Goal: Information Seeking & Learning: Learn about a topic

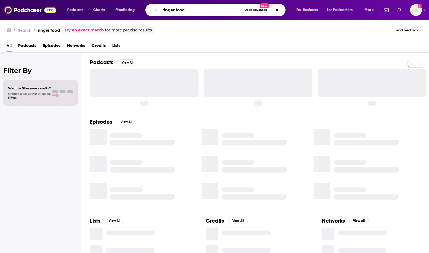
click at [202, 7] on input "ringer food" at bounding box center [201, 10] width 82 height 9
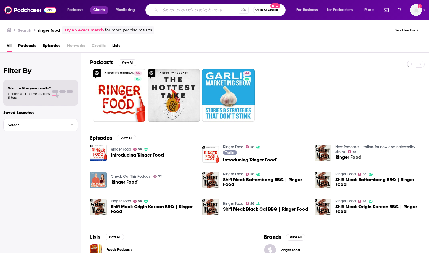
click at [98, 10] on span "Charts" at bounding box center [99, 10] width 12 height 8
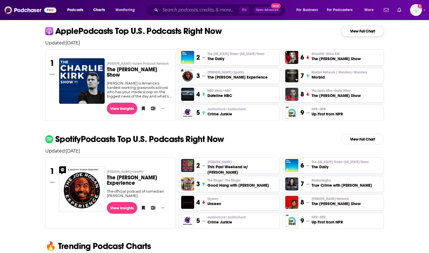
scroll to position [126, 0]
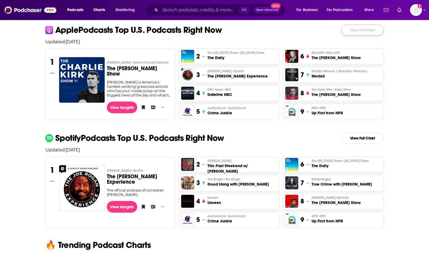
click at [366, 30] on link "View Full Chart" at bounding box center [362, 30] width 43 height 11
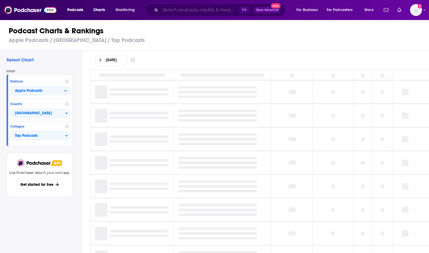
click at [186, 9] on input "Search podcasts, credits, & more..." at bounding box center [199, 10] width 79 height 9
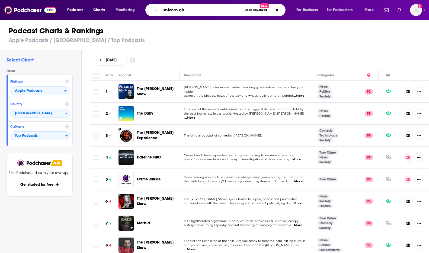
type input "unicorn girl"
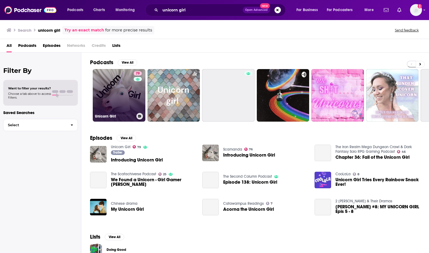
click at [115, 94] on link "79 Unicorn Girl" at bounding box center [119, 95] width 53 height 53
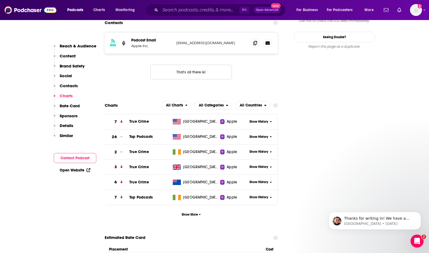
scroll to position [568, 0]
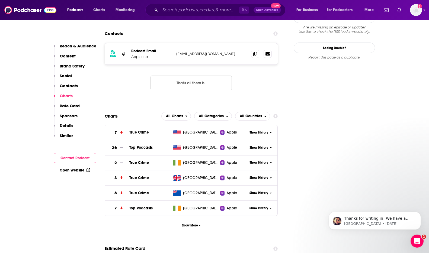
click at [261, 145] on span "Show History" at bounding box center [258, 147] width 19 height 5
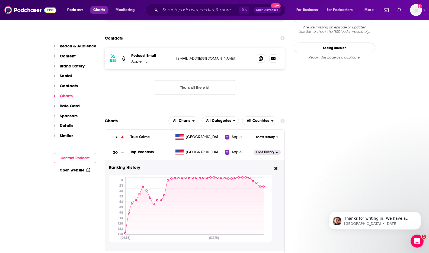
click at [97, 9] on span "Charts" at bounding box center [99, 10] width 12 height 8
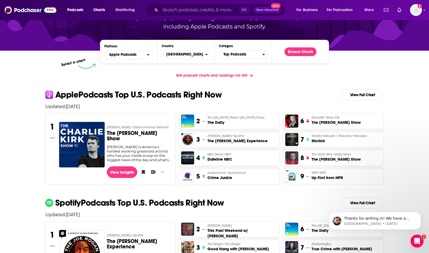
scroll to position [67, 0]
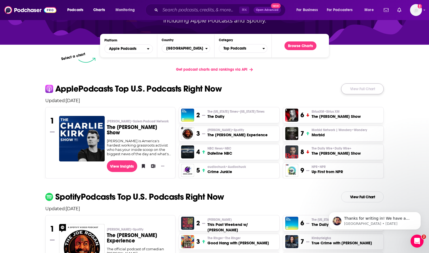
click at [366, 90] on link "View Full Chart" at bounding box center [362, 88] width 43 height 11
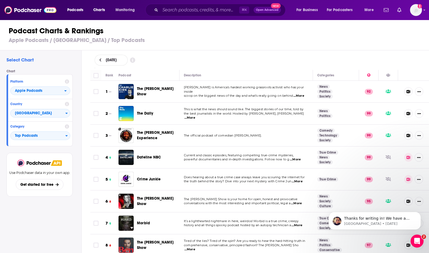
click at [99, 59] on icon at bounding box center [100, 60] width 2 height 4
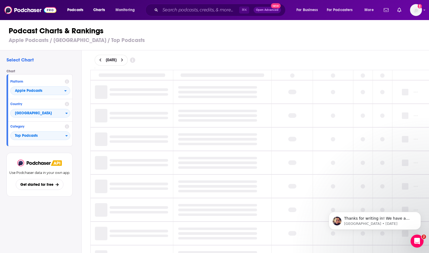
click at [99, 59] on icon at bounding box center [100, 60] width 2 height 4
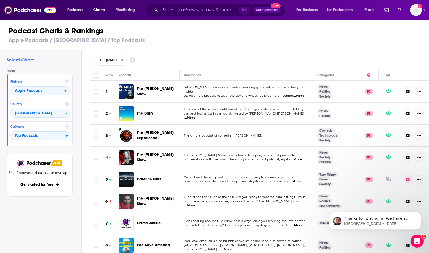
click at [102, 61] on button at bounding box center [101, 60] width 6 height 5
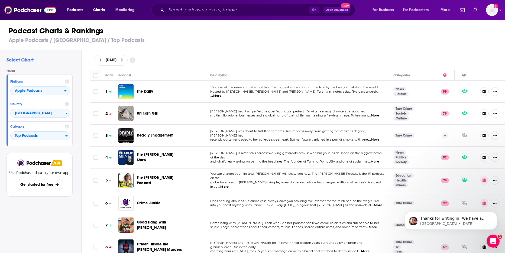
click at [128, 57] on div "[DATE]" at bounding box center [111, 60] width 33 height 11
select select "8"
click at [123, 59] on icon at bounding box center [122, 60] width 2 height 4
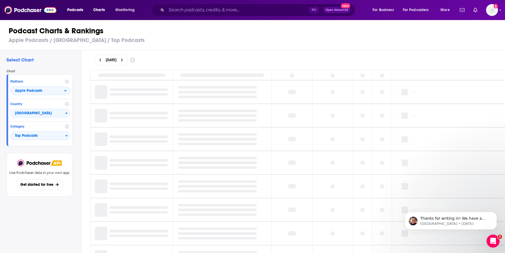
click at [195, 59] on div "[DATE]" at bounding box center [298, 60] width 406 height 11
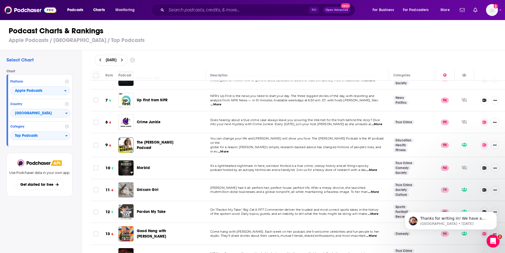
scroll to position [126, 0]
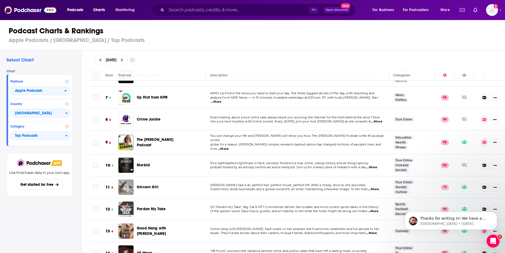
click at [123, 60] on icon at bounding box center [122, 60] width 2 height 4
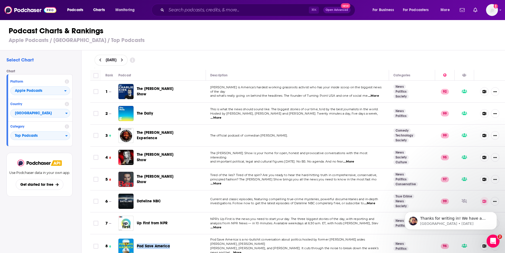
click at [123, 61] on icon at bounding box center [122, 60] width 2 height 4
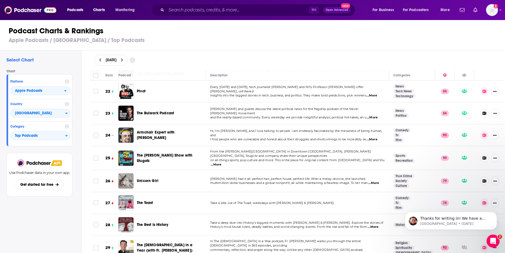
scroll to position [474, 0]
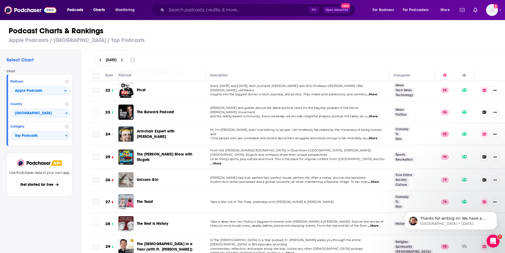
click at [123, 60] on icon at bounding box center [122, 60] width 2 height 3
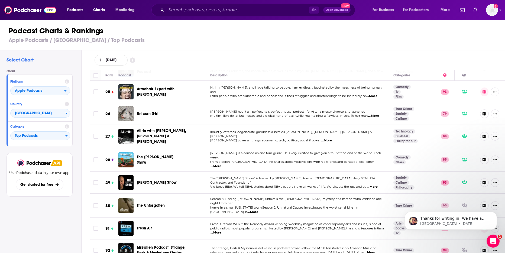
scroll to position [540, 0]
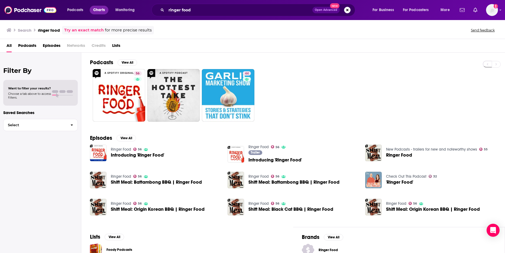
click at [98, 11] on span "Charts" at bounding box center [99, 10] width 12 height 8
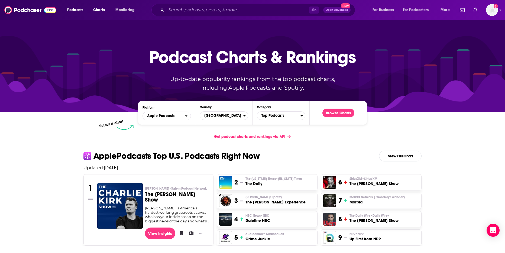
click at [172, 193] on h3 "The [PERSON_NAME] Show" at bounding box center [177, 197] width 64 height 11
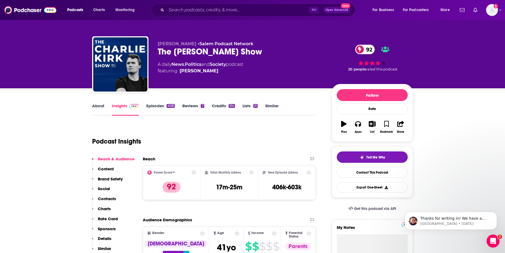
click at [152, 105] on link "Episodes 4128" at bounding box center [160, 109] width 28 height 12
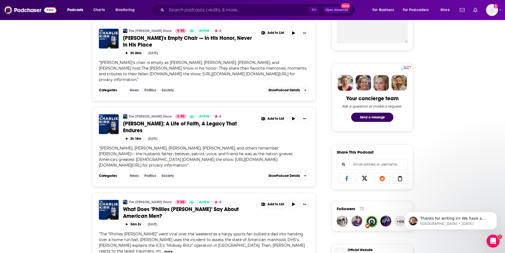
scroll to position [216, 0]
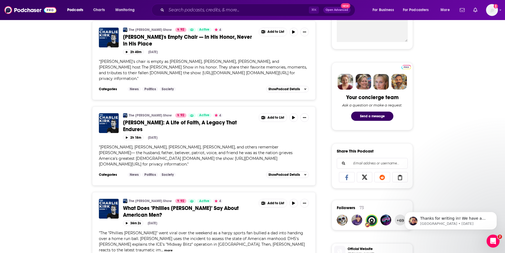
click at [173, 248] on button "more" at bounding box center [168, 250] width 8 height 5
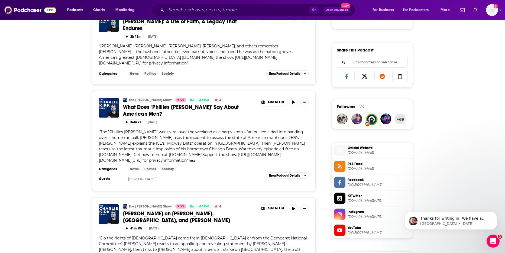
scroll to position [318, 0]
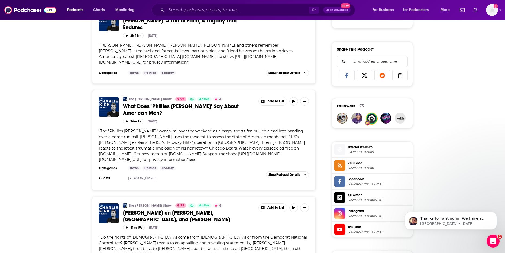
click at [285, 252] on button "more" at bounding box center [289, 254] width 8 height 5
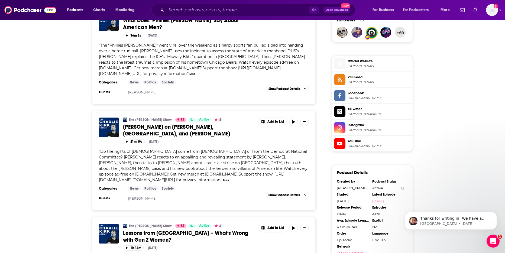
scroll to position [450, 0]
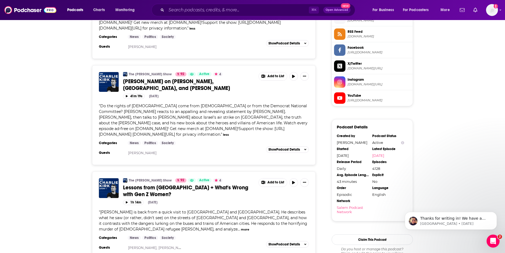
click at [249, 227] on button "more" at bounding box center [245, 229] width 8 height 5
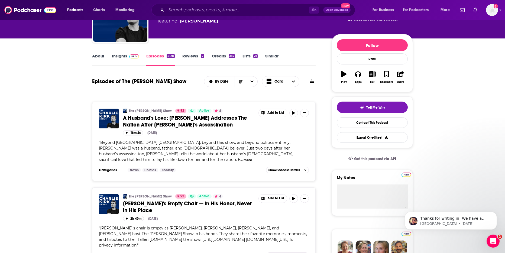
scroll to position [0, 0]
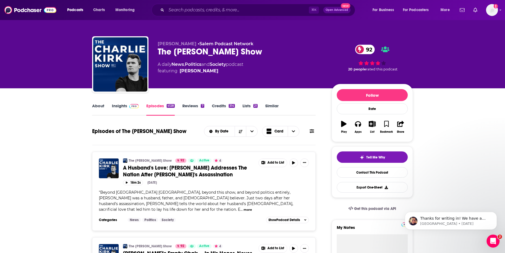
click at [99, 104] on link "About" at bounding box center [98, 109] width 12 height 12
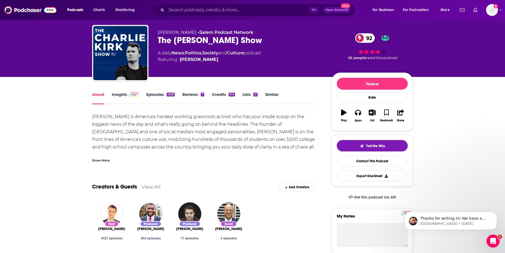
scroll to position [12, 0]
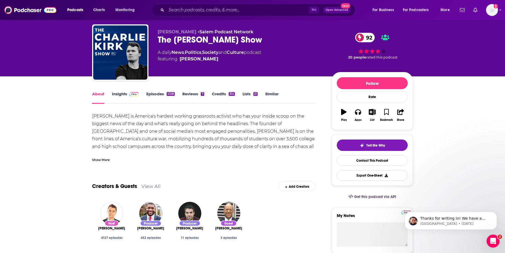
click at [103, 160] on div "Show More" at bounding box center [101, 159] width 18 height 5
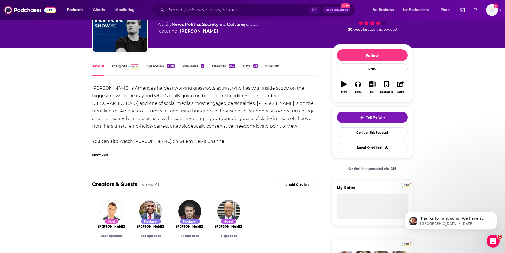
scroll to position [43, 0]
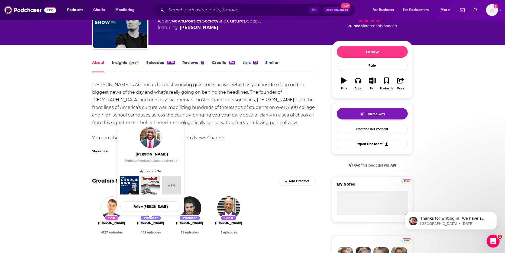
click at [157, 223] on span "Brandon Tatum" at bounding box center [150, 223] width 27 height 4
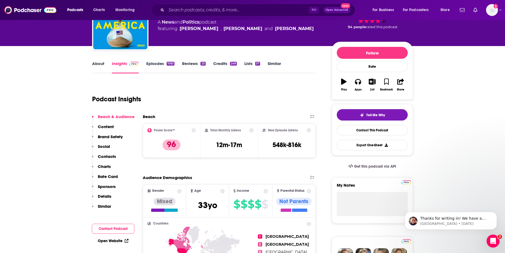
scroll to position [76, 0]
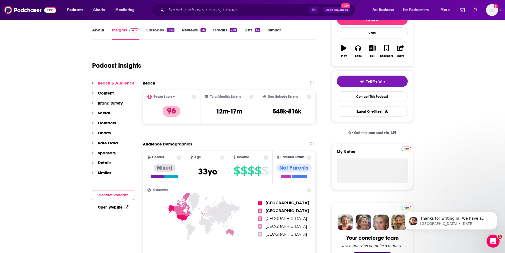
click at [157, 31] on link "Episodes 1063" at bounding box center [160, 33] width 28 height 12
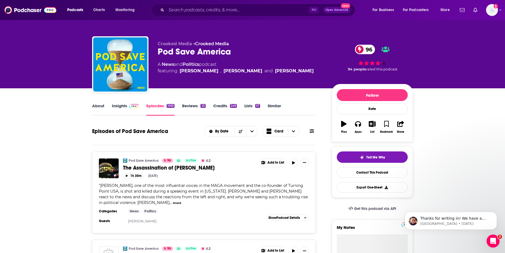
click at [173, 202] on button "more" at bounding box center [177, 203] width 8 height 5
